Goal: Task Accomplishment & Management: Use online tool/utility

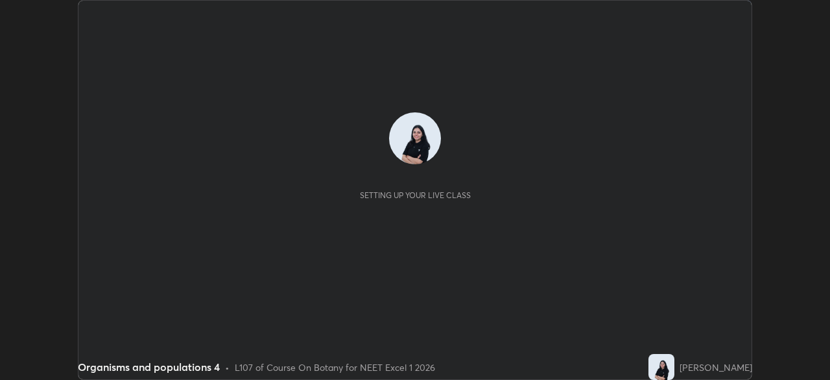
scroll to position [380, 830]
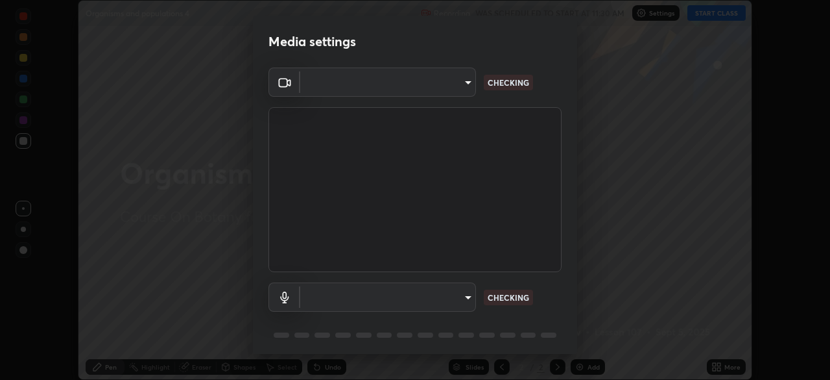
type input "7db3104c3122a209b332b64619111aa91615a24fb0de166504fa5909fce8eb30"
type input "default"
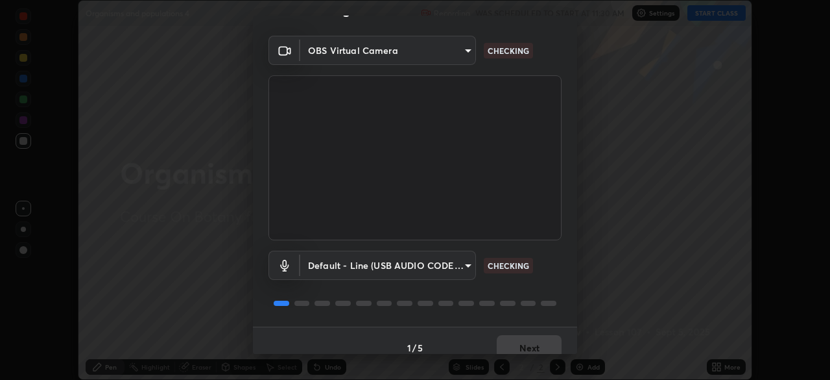
scroll to position [42, 0]
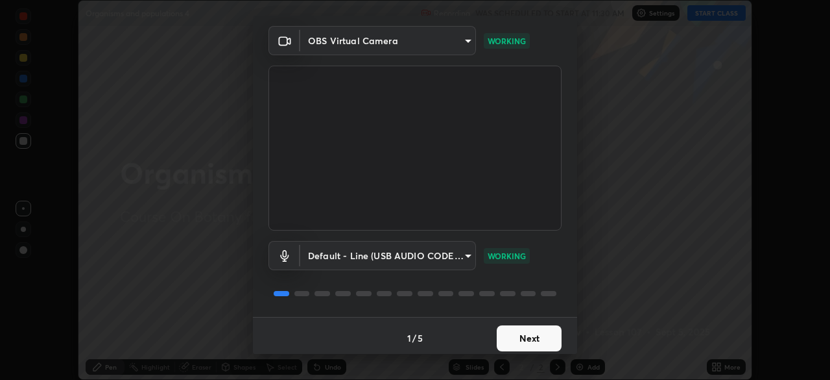
click at [540, 343] on button "Next" at bounding box center [529, 338] width 65 height 26
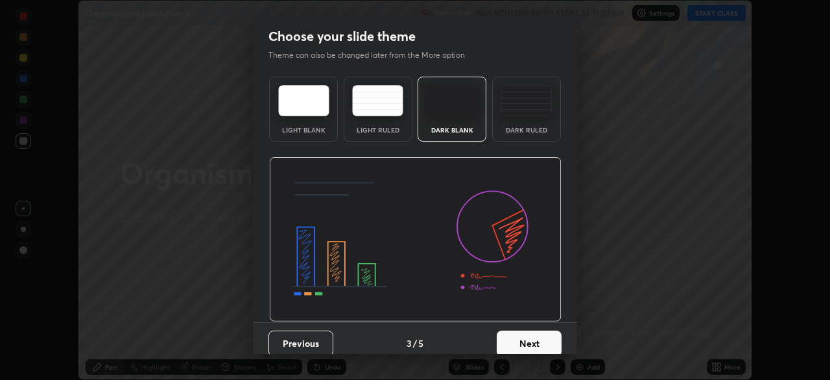
click at [549, 343] on button "Next" at bounding box center [529, 343] width 65 height 26
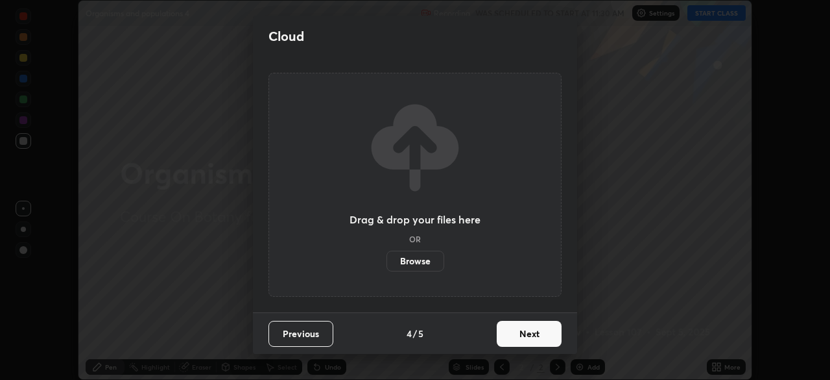
click at [549, 343] on button "Next" at bounding box center [529, 333] width 65 height 26
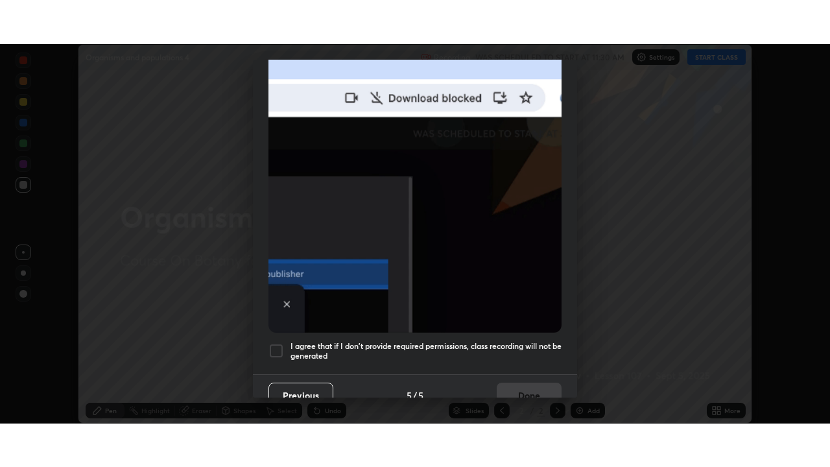
scroll to position [311, 0]
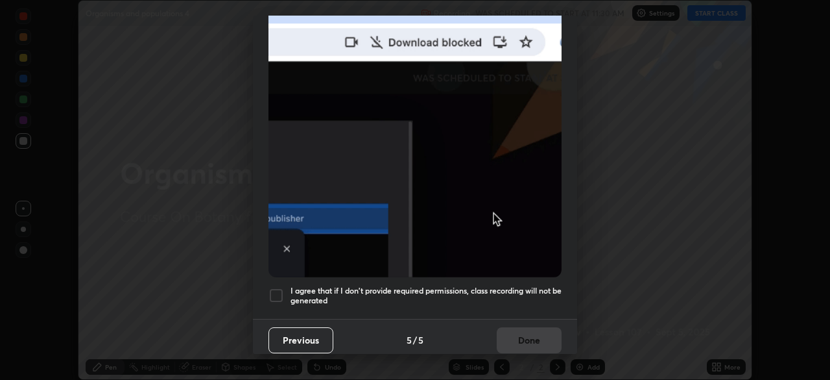
click at [282, 287] on div at bounding box center [277, 295] width 16 height 16
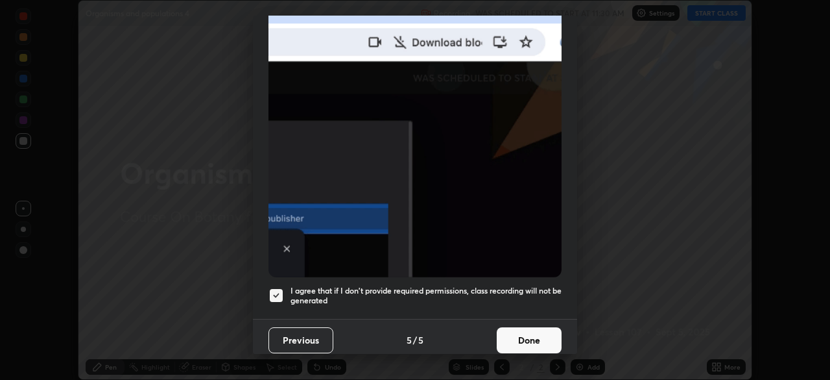
click at [544, 327] on button "Done" at bounding box center [529, 340] width 65 height 26
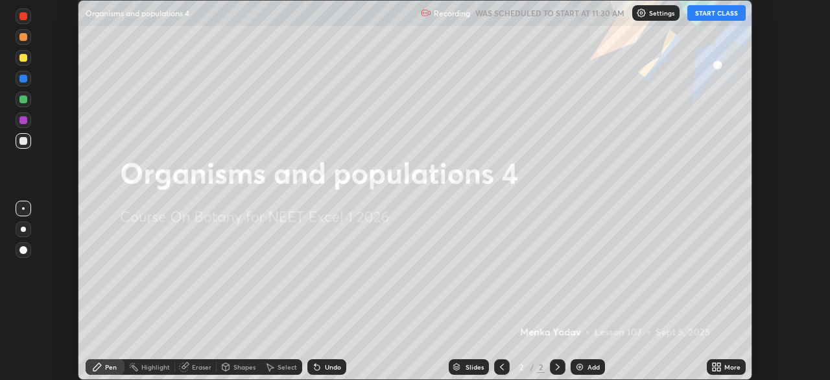
click at [741, 14] on button "START CLASS" at bounding box center [717, 13] width 58 height 16
click at [728, 365] on div "More" at bounding box center [733, 366] width 16 height 6
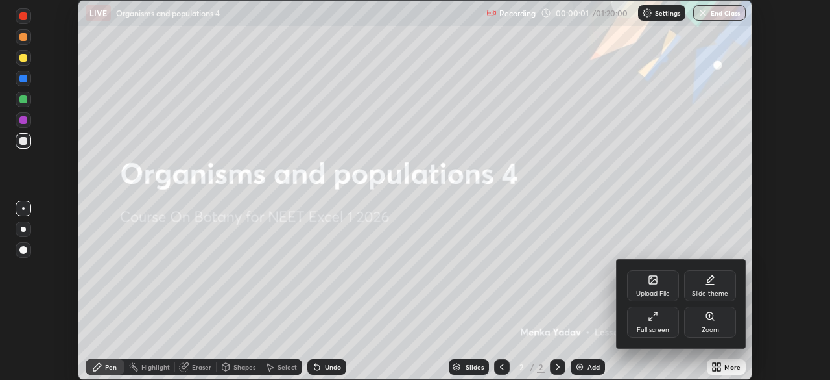
click at [672, 326] on div "Full screen" at bounding box center [653, 321] width 52 height 31
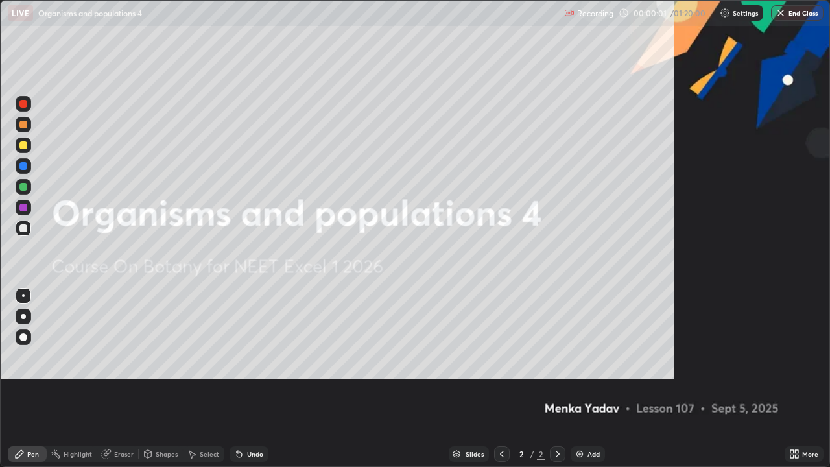
scroll to position [467, 830]
